Goal: Information Seeking & Learning: Find specific page/section

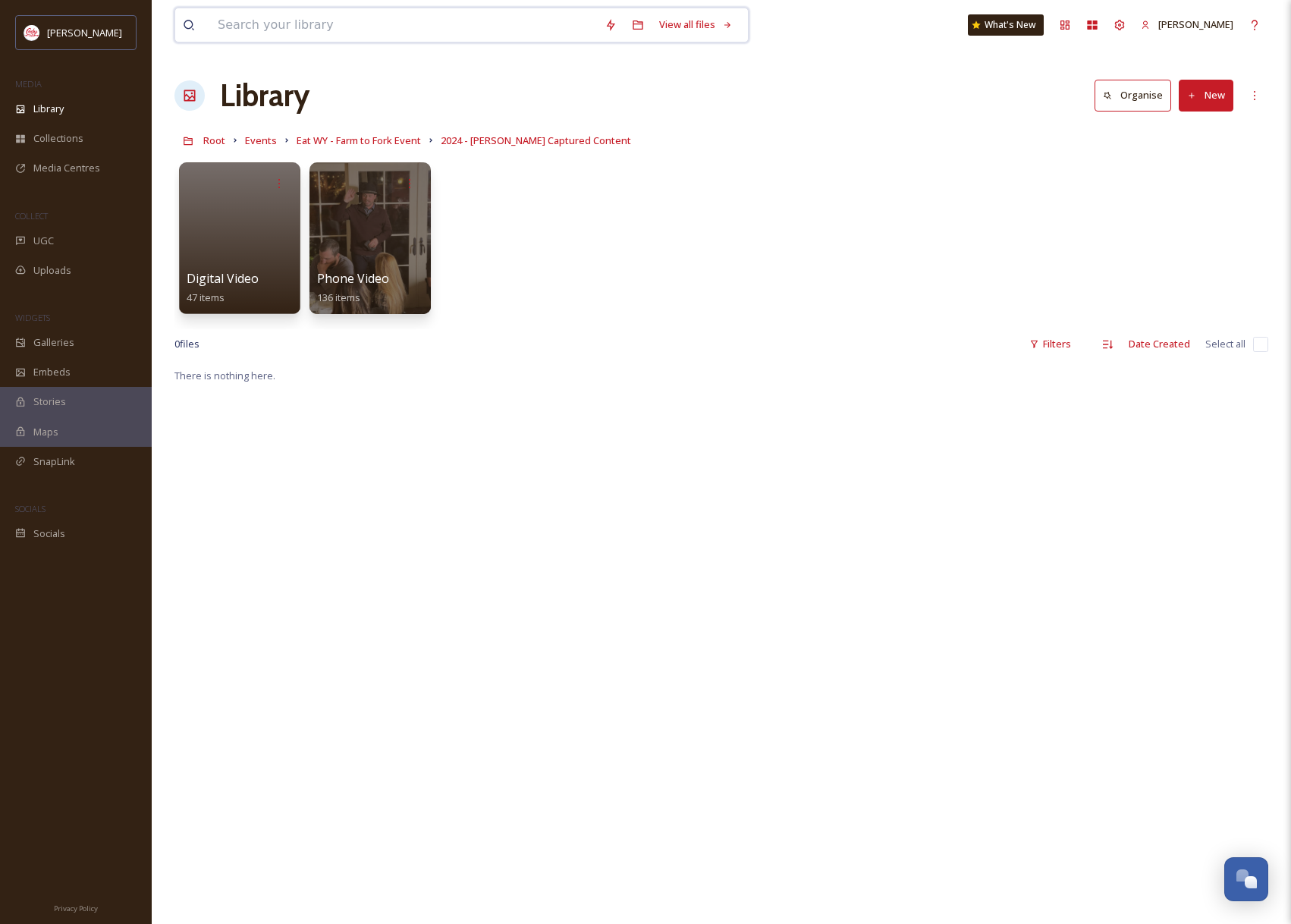
click at [488, 23] on input at bounding box center [403, 25] width 386 height 33
type input "andyautin"
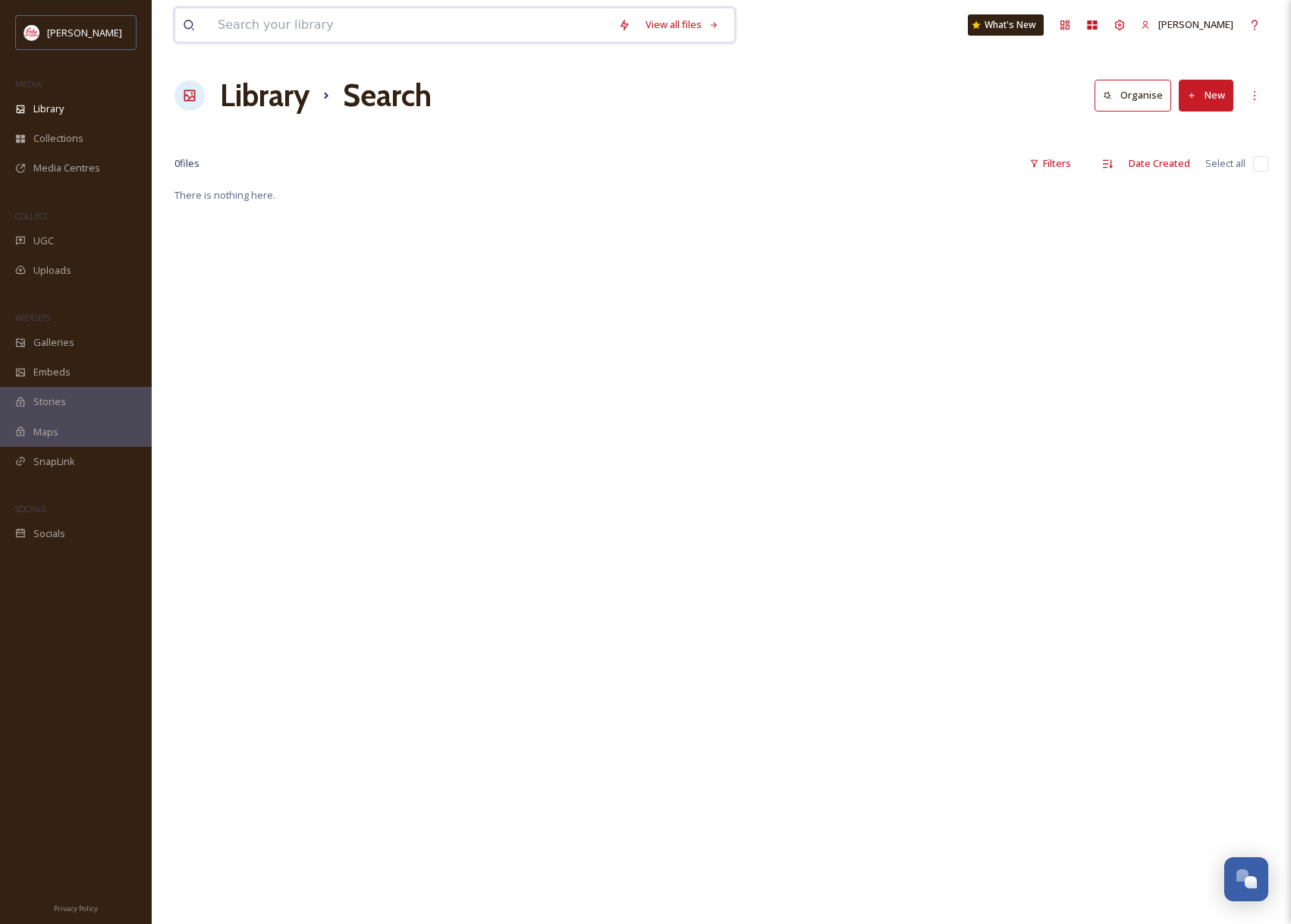
click at [443, 18] on input at bounding box center [410, 25] width 400 height 33
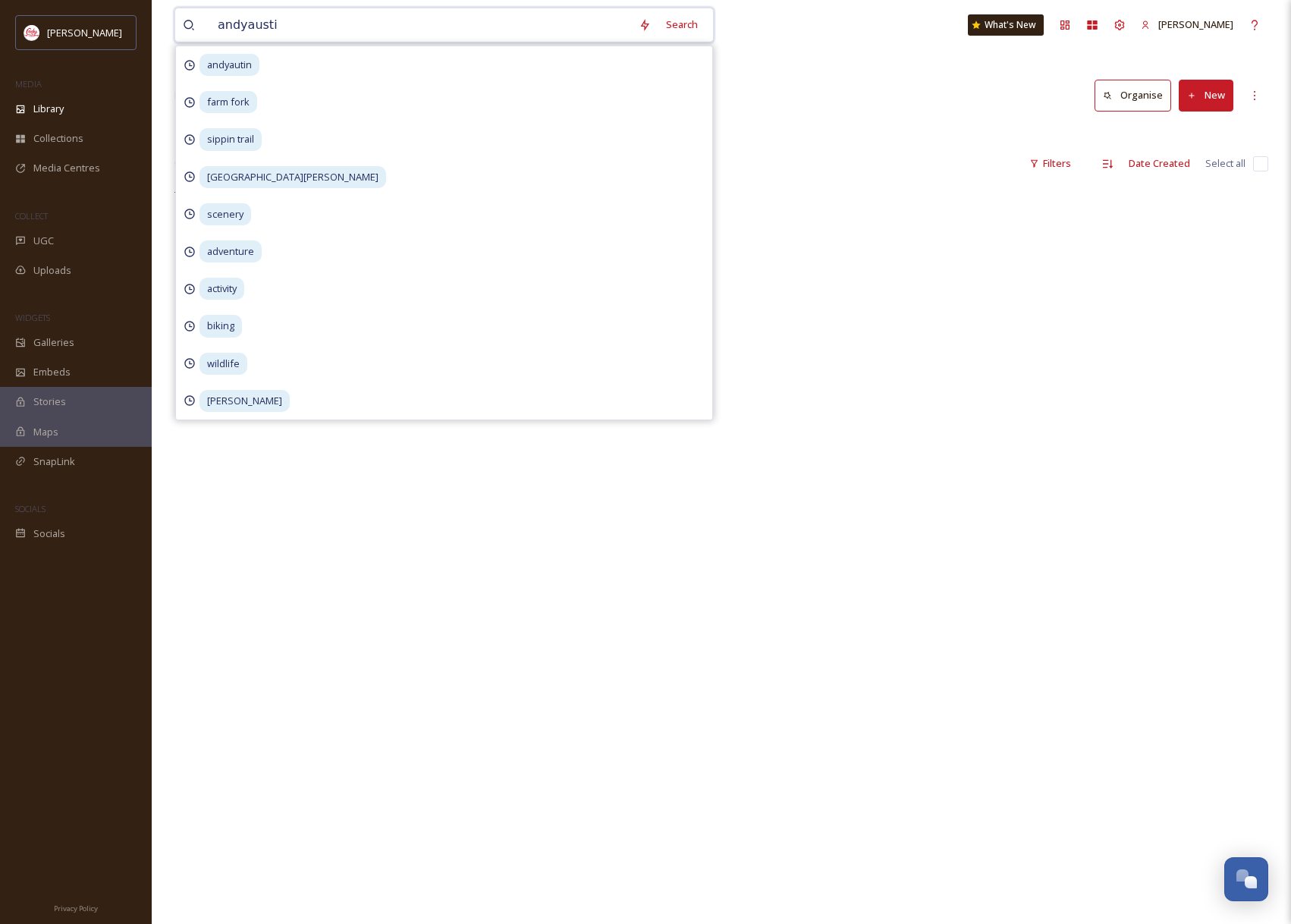
type input "andyaustin"
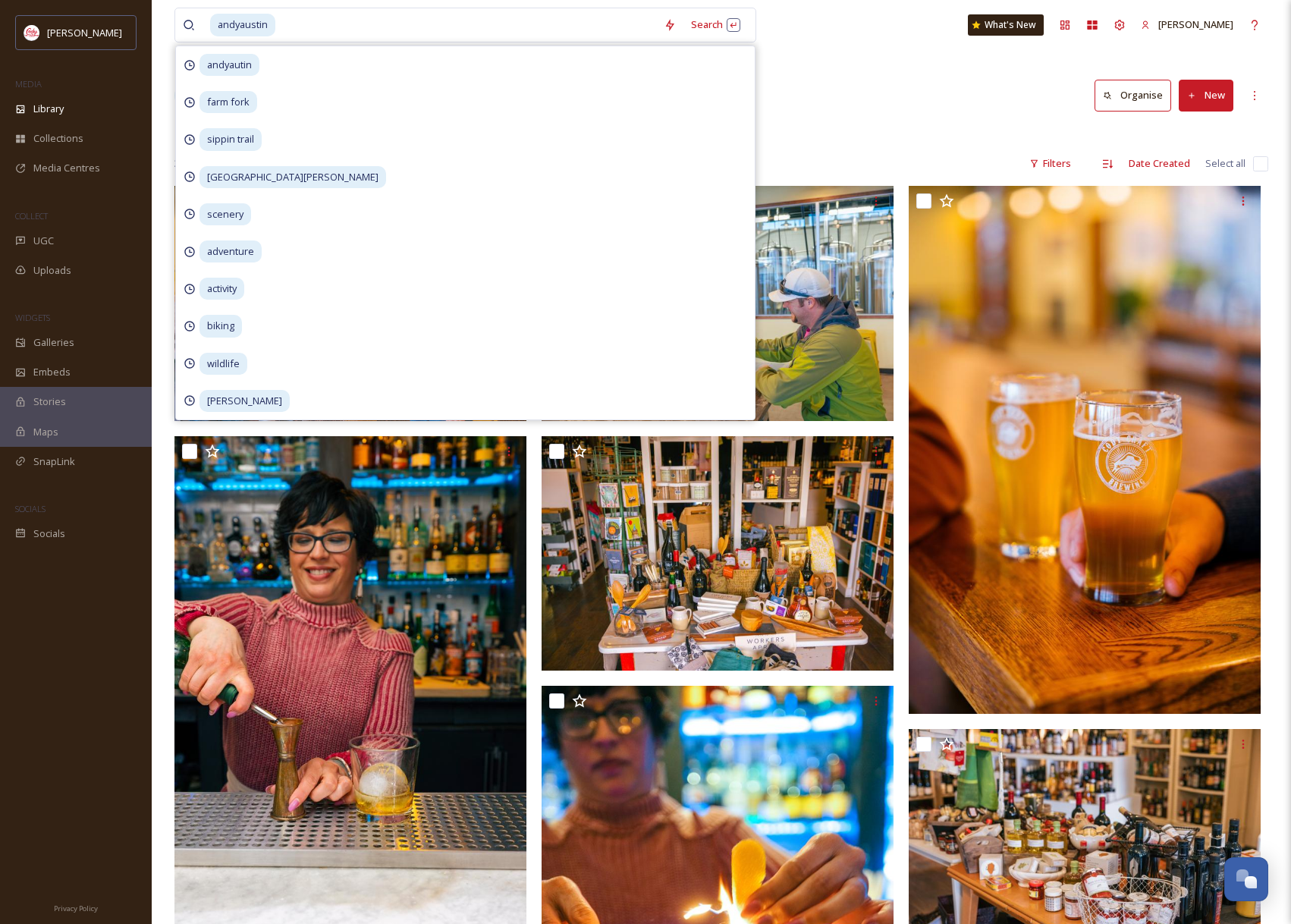
click at [930, 111] on div "Library Search Organise New" at bounding box center [721, 96] width 1093 height 46
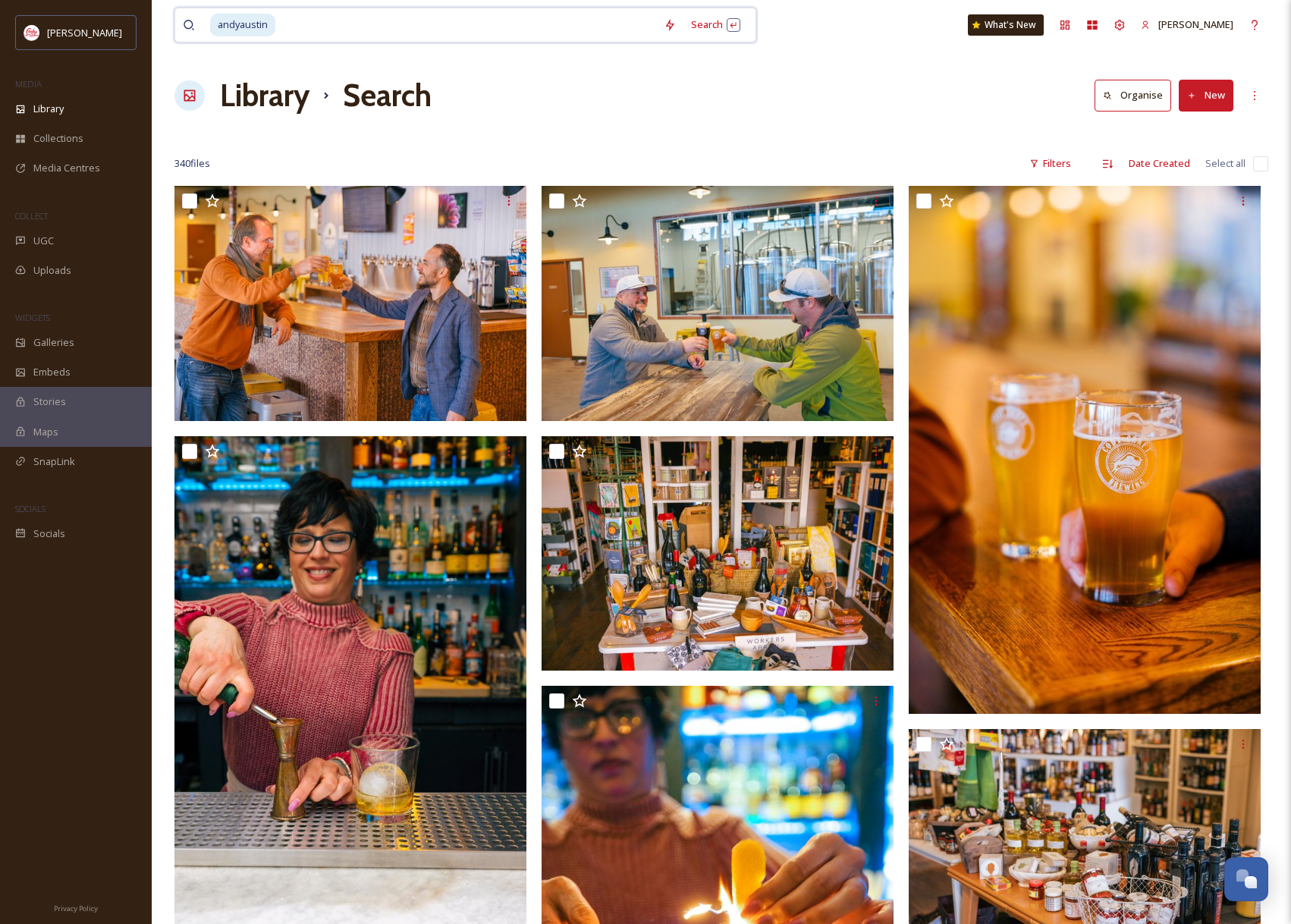
click at [340, 29] on input at bounding box center [466, 25] width 379 height 33
type input "food"
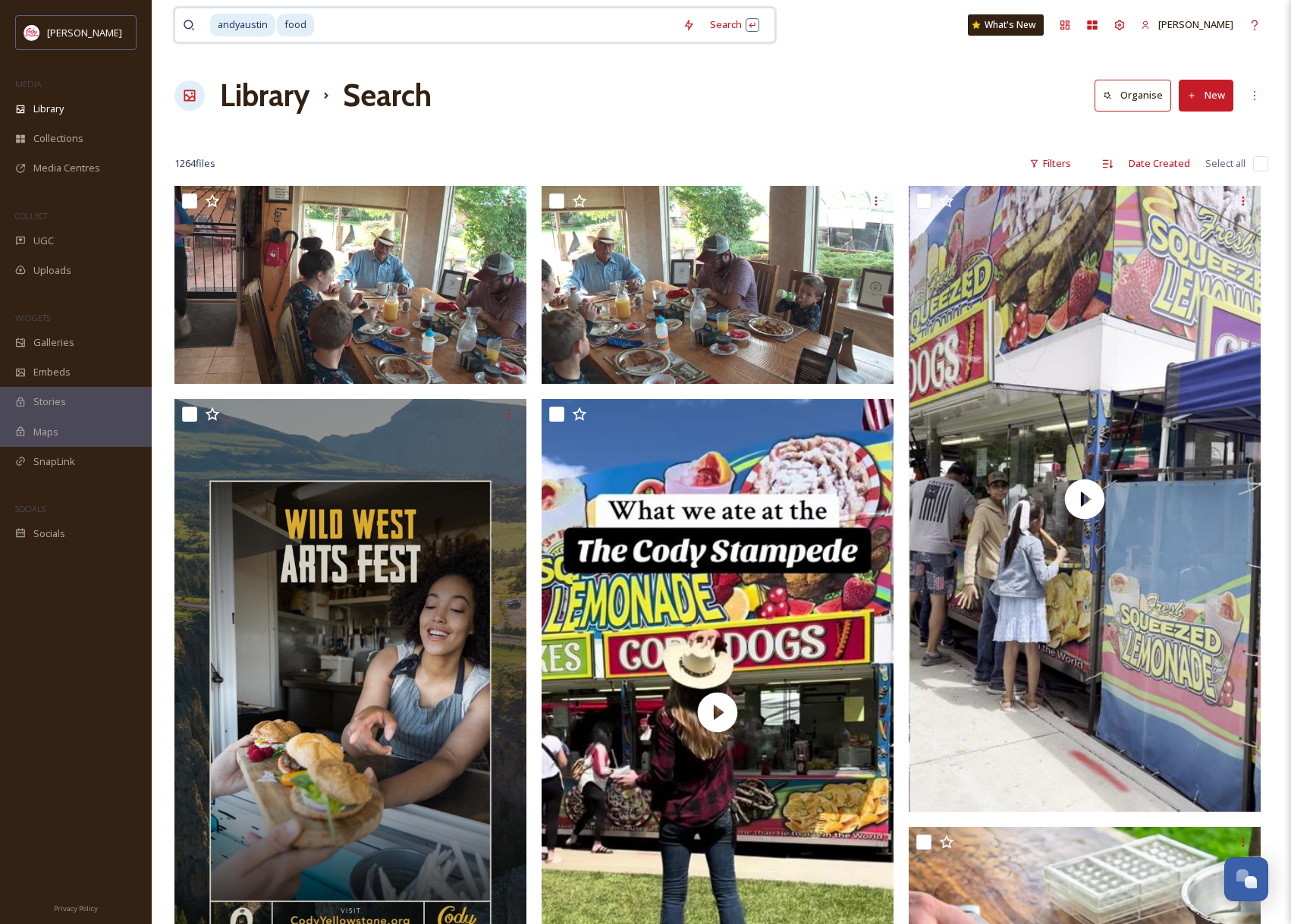
click at [483, 37] on input at bounding box center [494, 25] width 359 height 33
click at [483, 38] on input at bounding box center [494, 25] width 359 height 33
type input "f"
type input "a"
